Goal: Entertainment & Leisure: Consume media (video, audio)

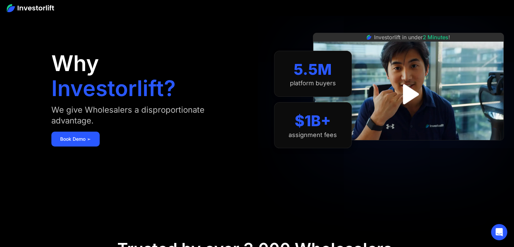
scroll to position [39, 0]
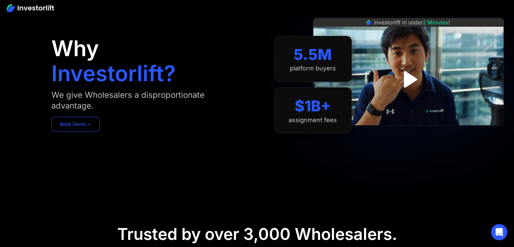
click at [66, 127] on link "Book Demo ➢" at bounding box center [75, 124] width 48 height 15
click at [421, 83] on img "open lightbox" at bounding box center [409, 79] width 44 height 44
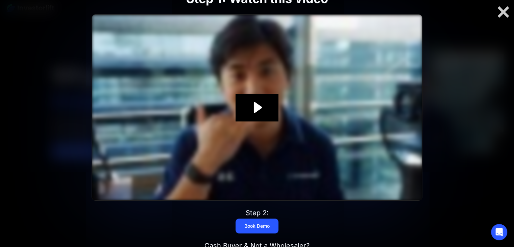
scroll to position [11, 0]
click at [268, 103] on icon "Play Video: Investorlift In Under 2 Minutes" at bounding box center [257, 108] width 43 height 28
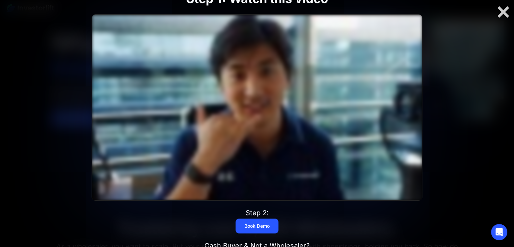
scroll to position [45, 0]
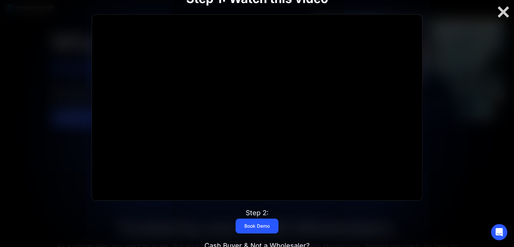
click at [271, 86] on div at bounding box center [257, 108] width 331 height 186
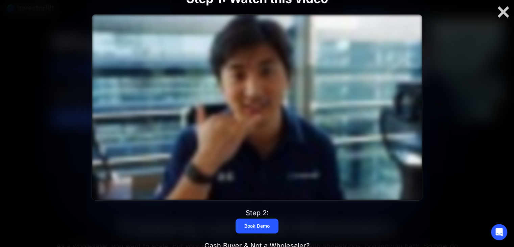
click at [271, 85] on div at bounding box center [257, 108] width 331 height 186
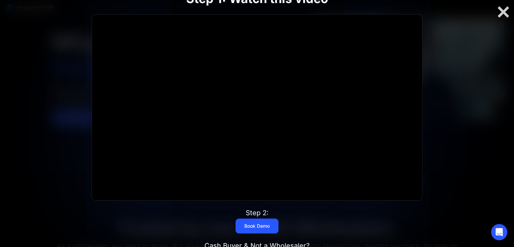
click at [236, 118] on div at bounding box center [257, 108] width 331 height 186
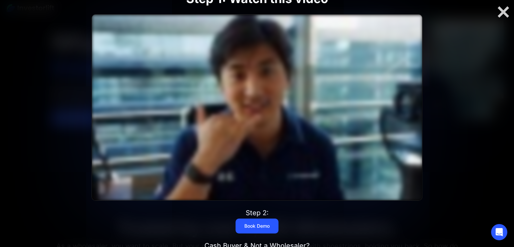
click at [240, 111] on div at bounding box center [257, 108] width 331 height 186
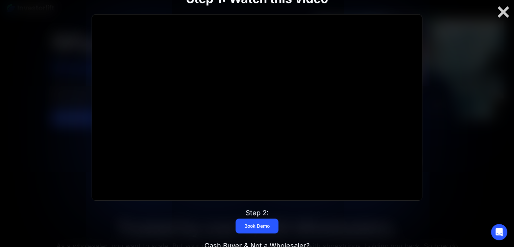
click at [248, 127] on div at bounding box center [257, 108] width 331 height 186
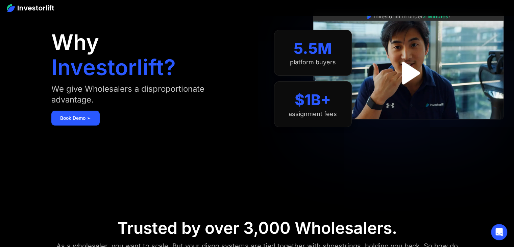
click at [409, 75] on img "open lightbox" at bounding box center [408, 72] width 41 height 41
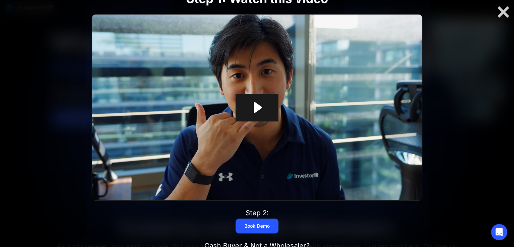
click at [265, 99] on icon "Play Video: Investorlift In Under 2 Minutes" at bounding box center [257, 108] width 43 height 28
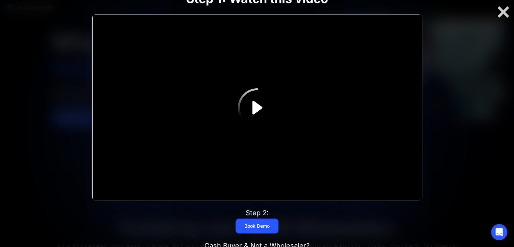
click at [254, 111] on icon "Play Video" at bounding box center [257, 107] width 39 height 39
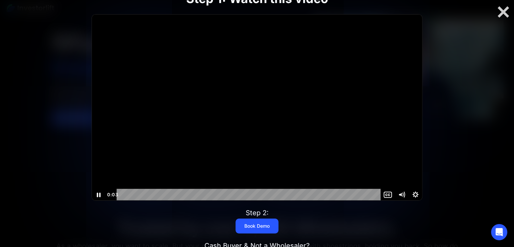
click at [334, 141] on div at bounding box center [257, 108] width 331 height 186
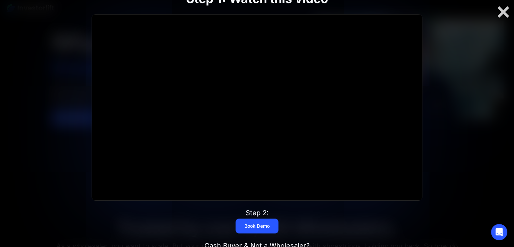
drag, startPoint x: 442, startPoint y: 123, endPoint x: 491, endPoint y: 22, distance: 112.8
click at [491, 22] on div at bounding box center [257, 123] width 514 height 247
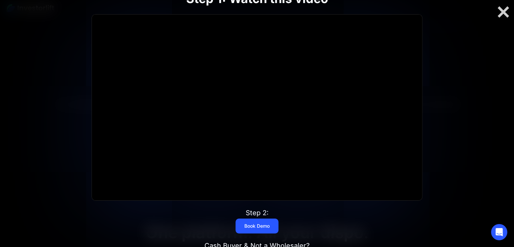
scroll to position [210, 0]
